Goal: Transaction & Acquisition: Download file/media

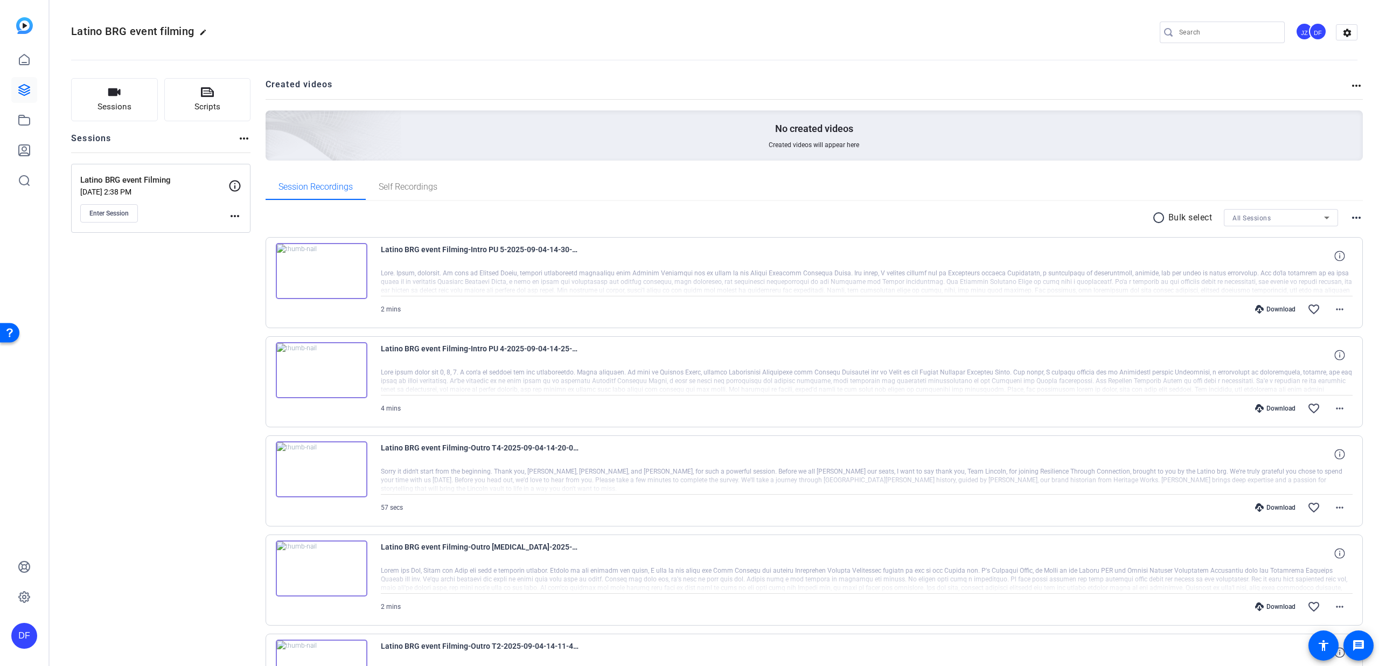
click at [1154, 218] on mat-icon "radio_button_unchecked" at bounding box center [1160, 217] width 16 height 13
click at [283, 250] on icon at bounding box center [281, 249] width 10 height 10
click at [278, 340] on div "Latino BRG event Filming-Intro PU 4-2025-09-04-14-25-22-739-0 4 mins Download f…" at bounding box center [813, 381] width 1097 height 91
click at [276, 345] on icon at bounding box center [281, 348] width 11 height 13
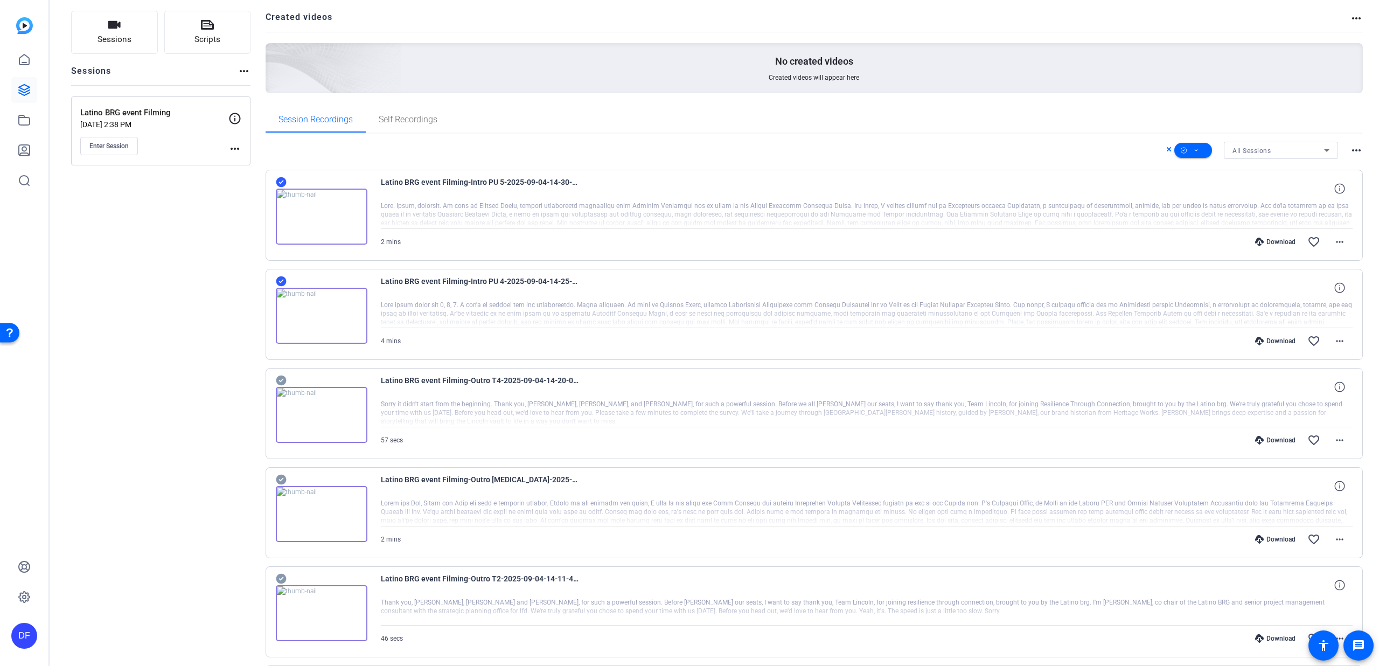
scroll to position [122, 0]
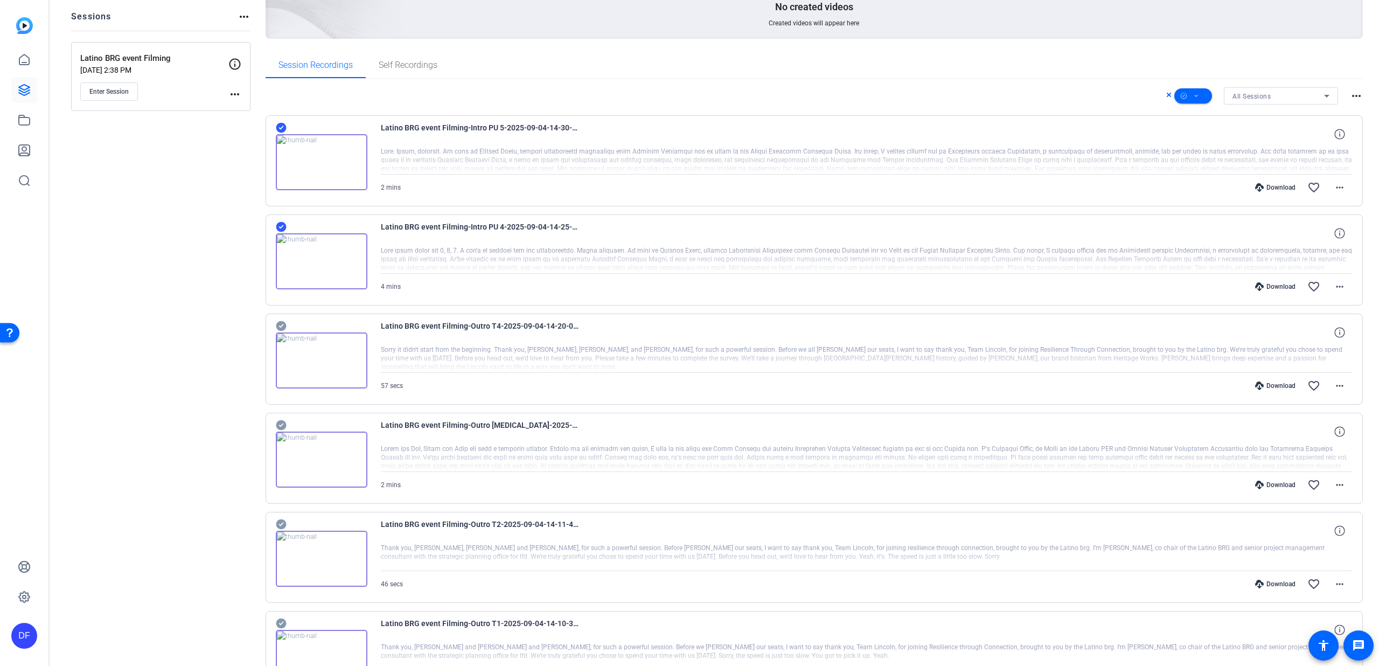
click at [281, 324] on icon at bounding box center [281, 326] width 10 height 10
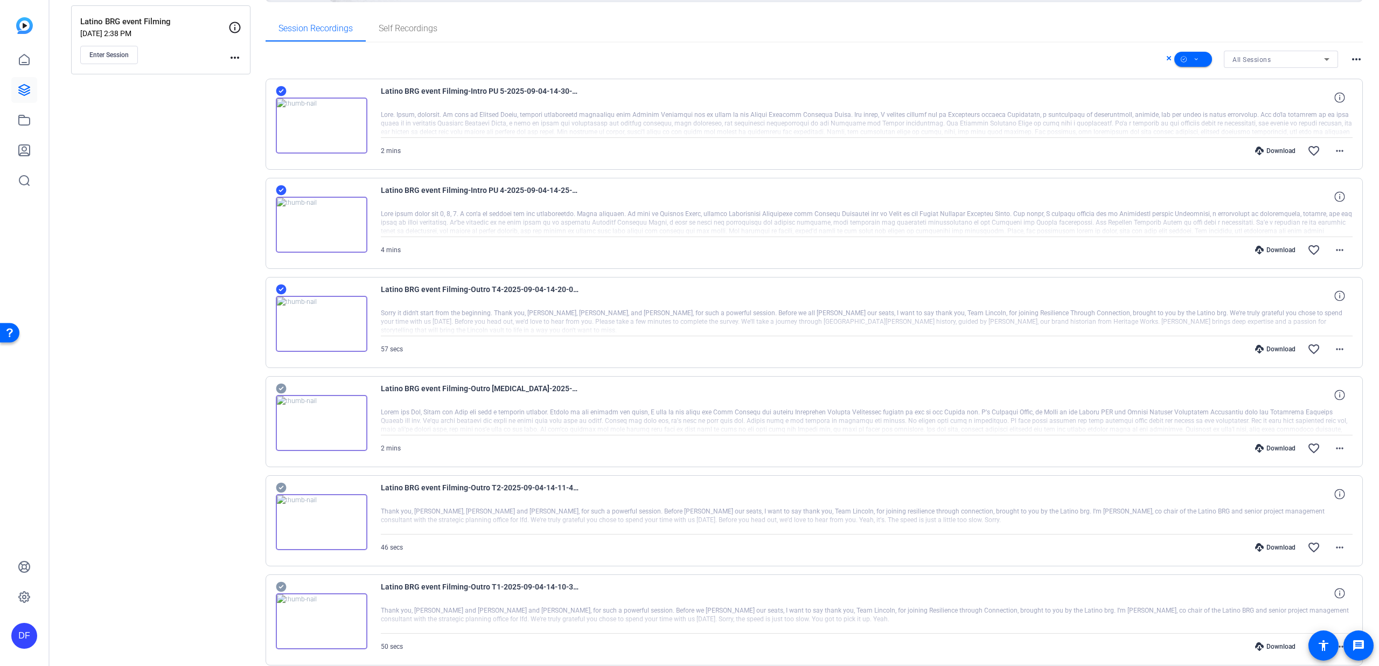
scroll to position [268, 0]
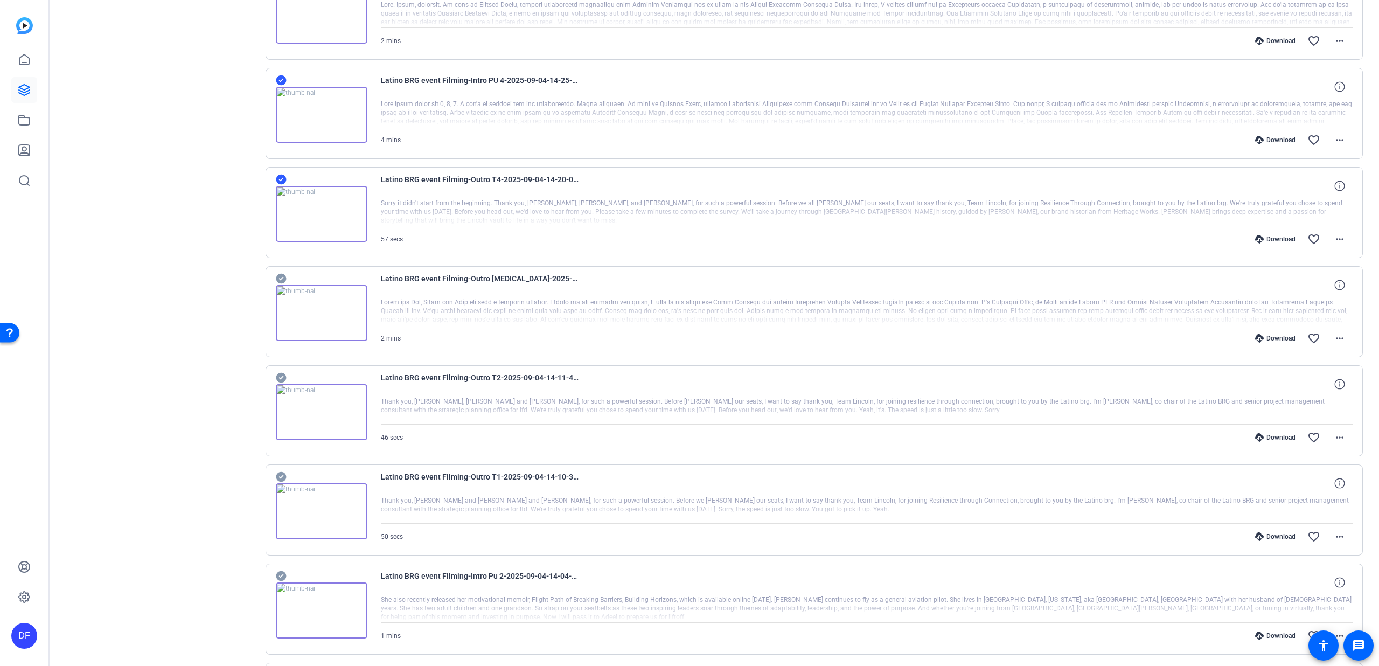
click at [278, 275] on icon at bounding box center [281, 279] width 10 height 10
click at [282, 374] on icon at bounding box center [281, 378] width 10 height 10
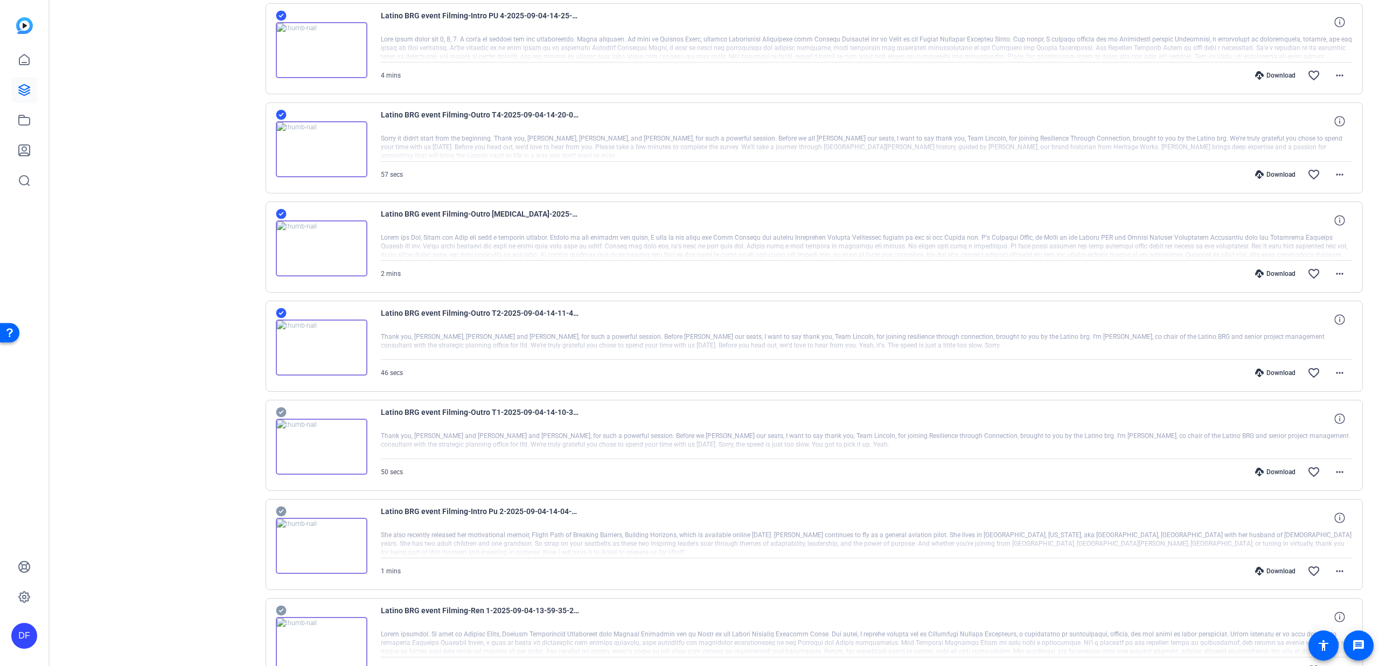
scroll to position [388, 0]
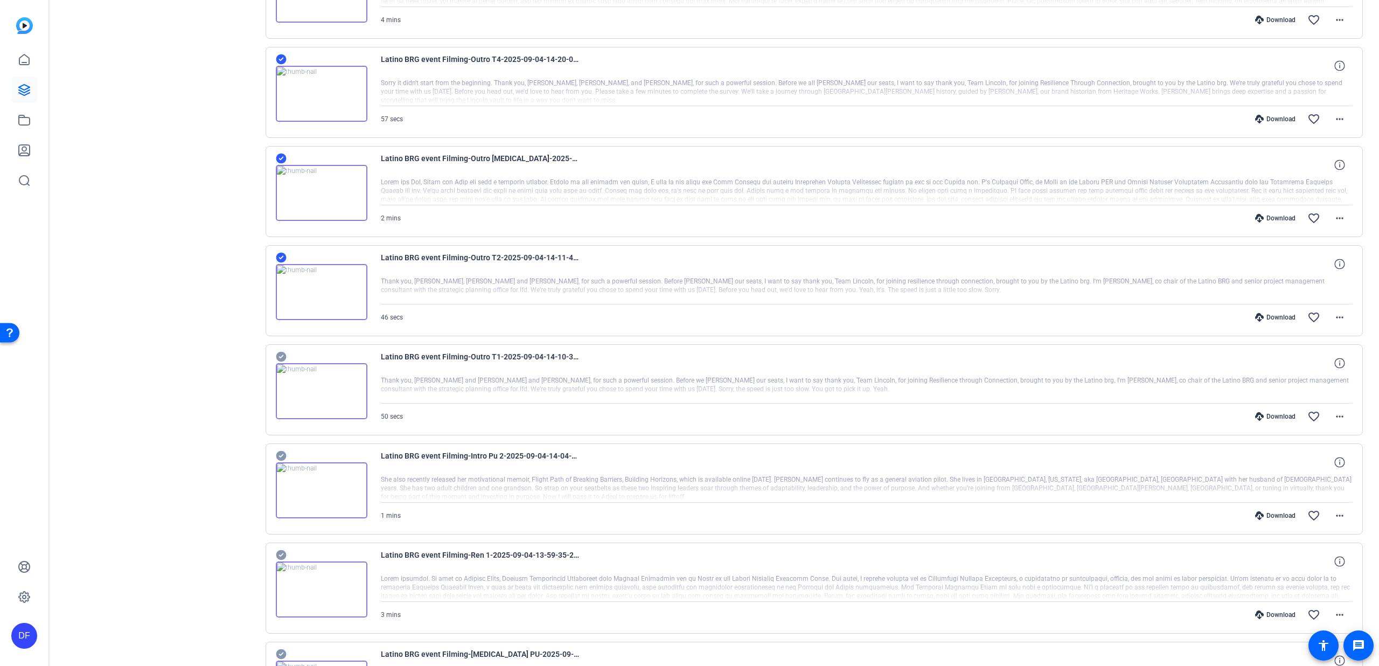
click at [284, 351] on icon at bounding box center [281, 356] width 11 height 13
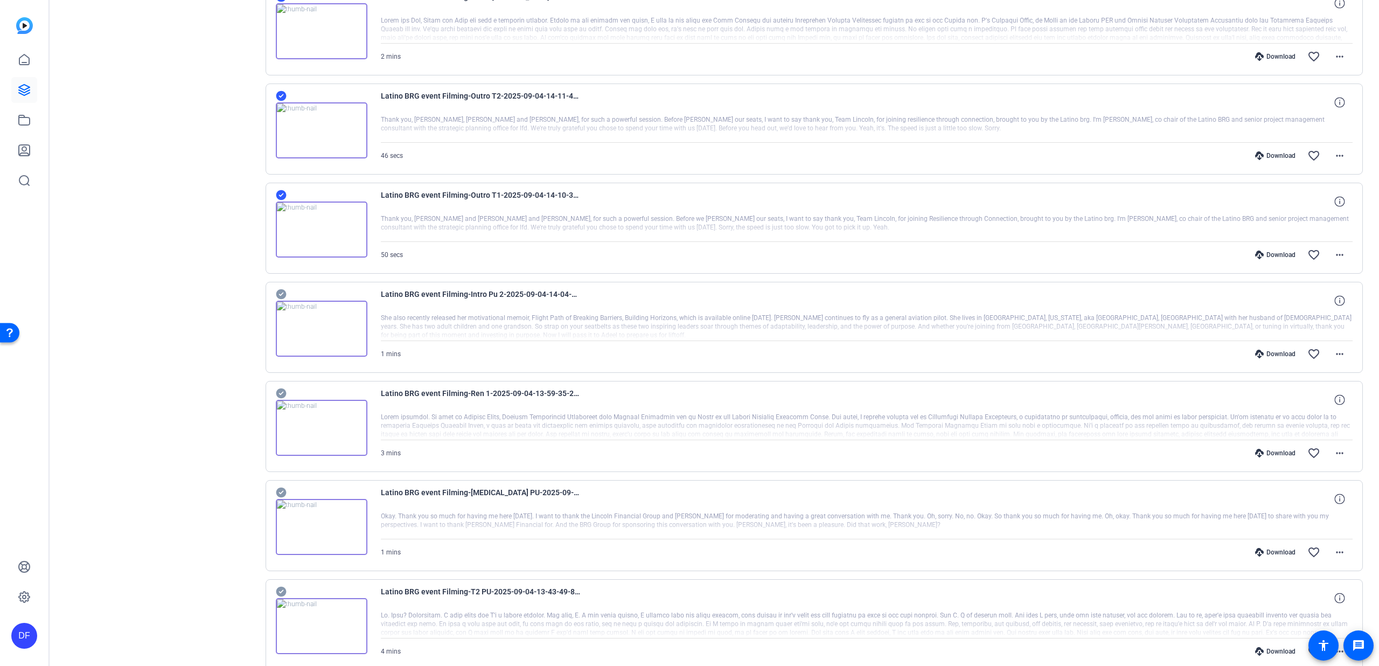
click at [282, 295] on icon at bounding box center [281, 294] width 10 height 10
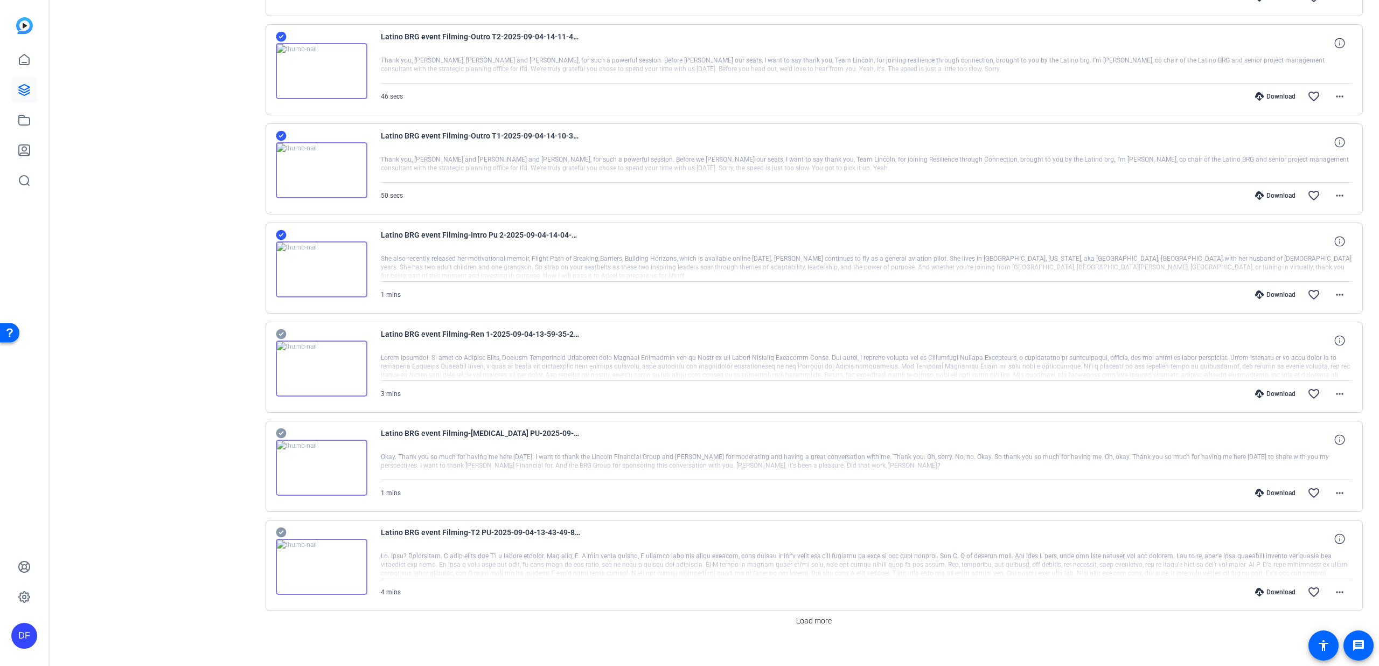
scroll to position [621, 0]
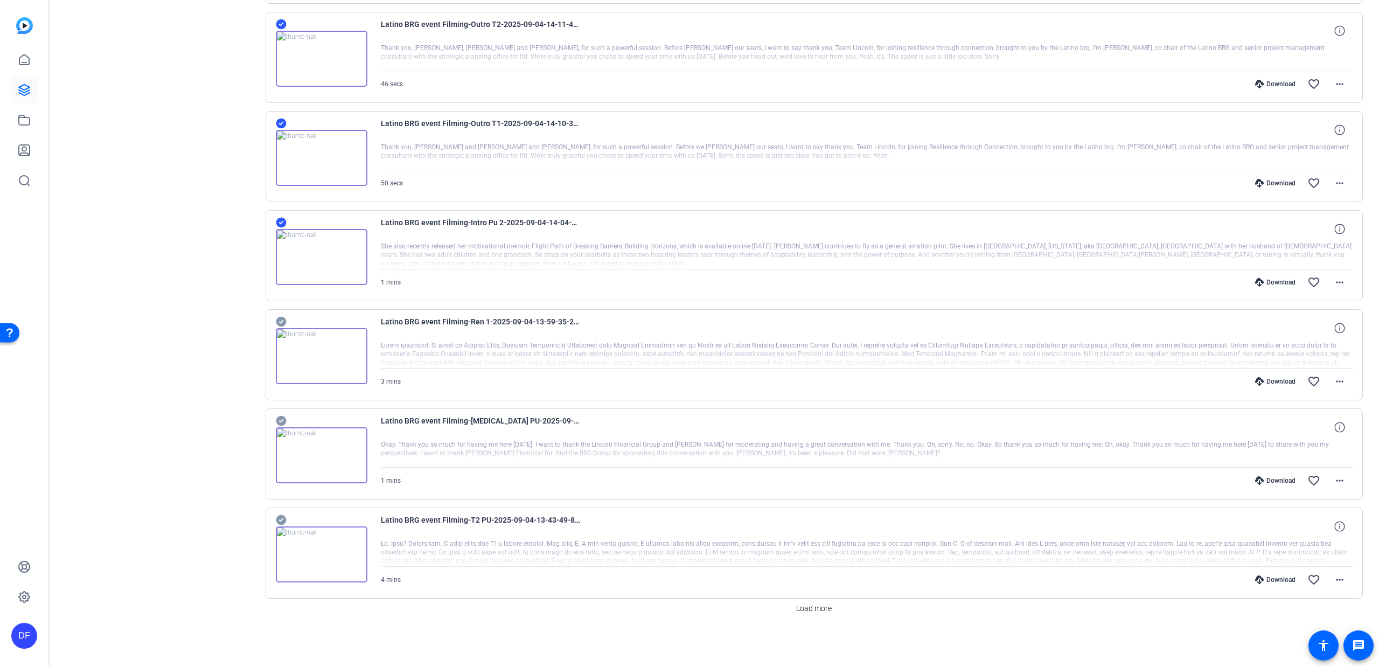
click at [281, 321] on icon at bounding box center [281, 322] width 10 height 10
click at [805, 611] on span "Load more" at bounding box center [814, 608] width 36 height 11
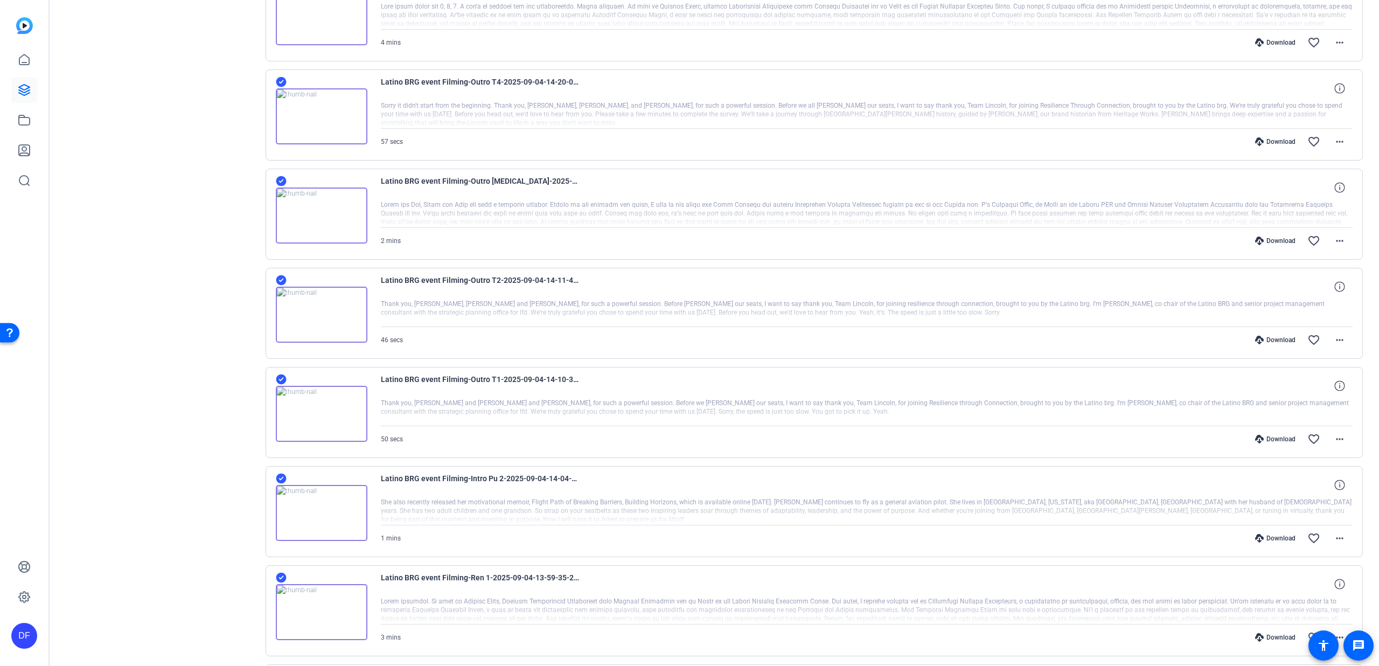
scroll to position [0, 0]
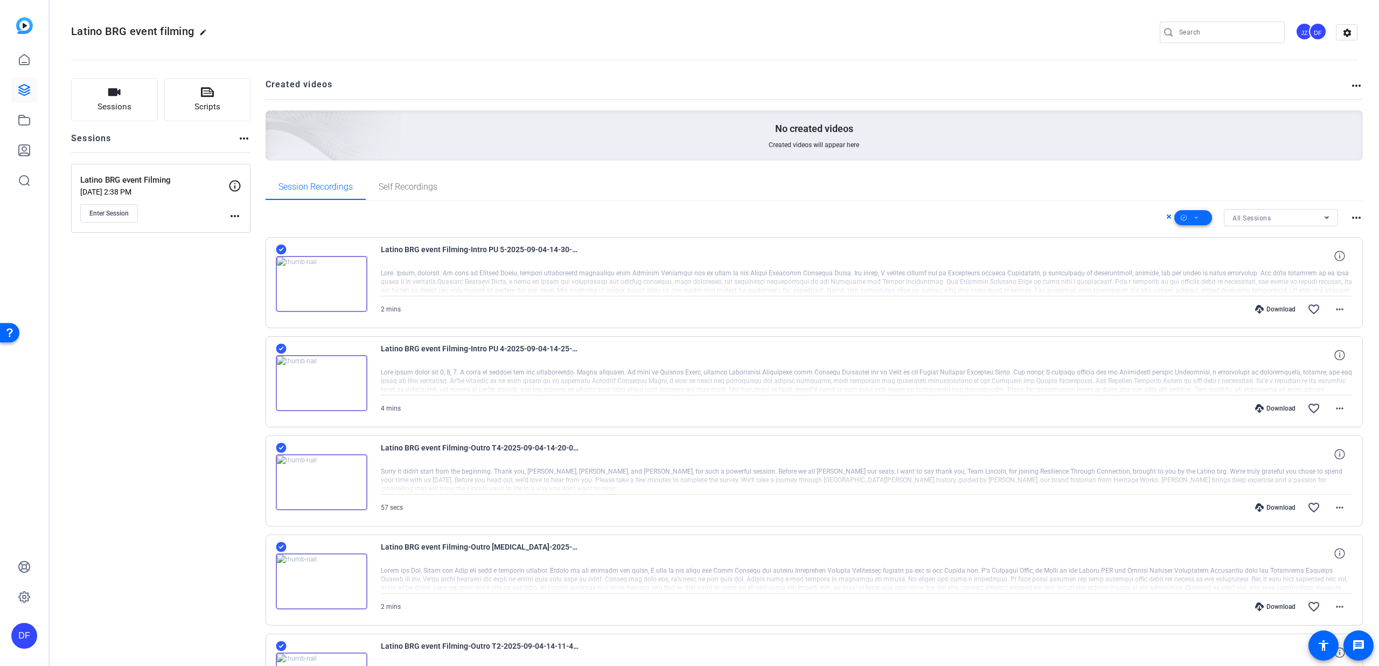
click at [1193, 215] on icon at bounding box center [1195, 217] width 5 height 13
click at [1199, 271] on span "Download MP4" at bounding box center [1205, 275] width 57 height 13
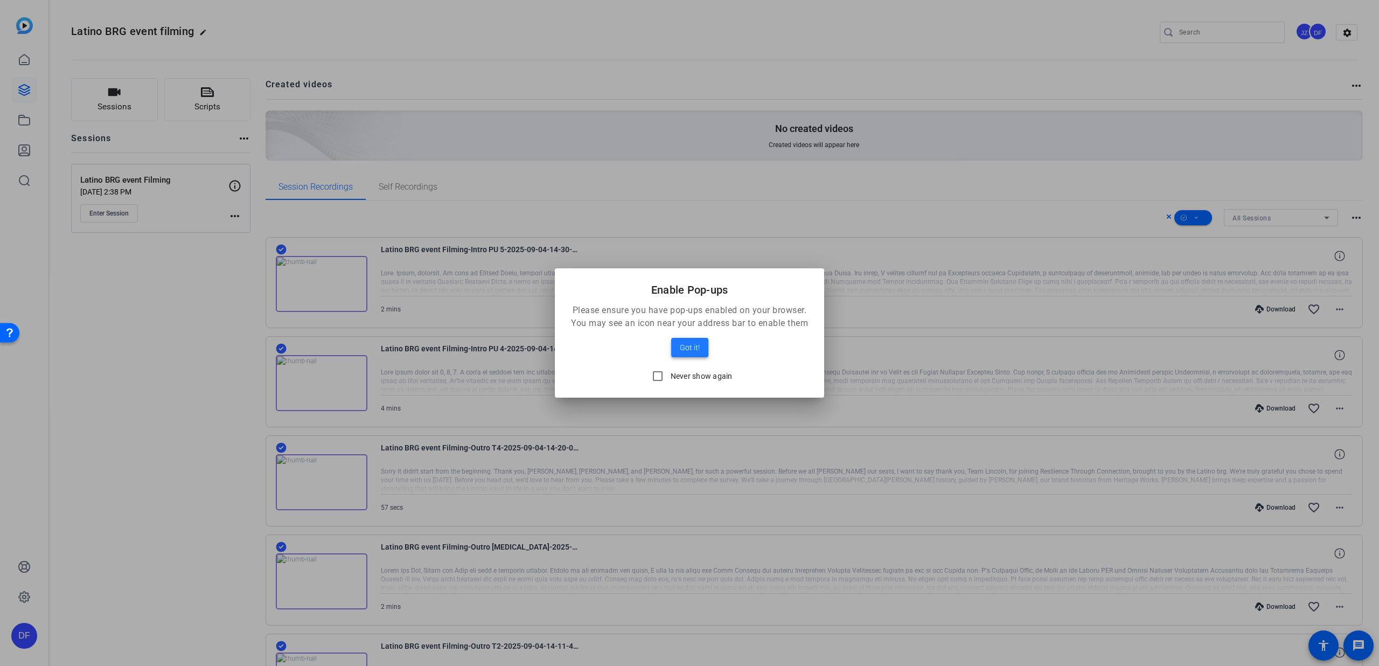
click at [696, 343] on span "Got it!" at bounding box center [690, 347] width 20 height 13
